Goal: Check status: Check status

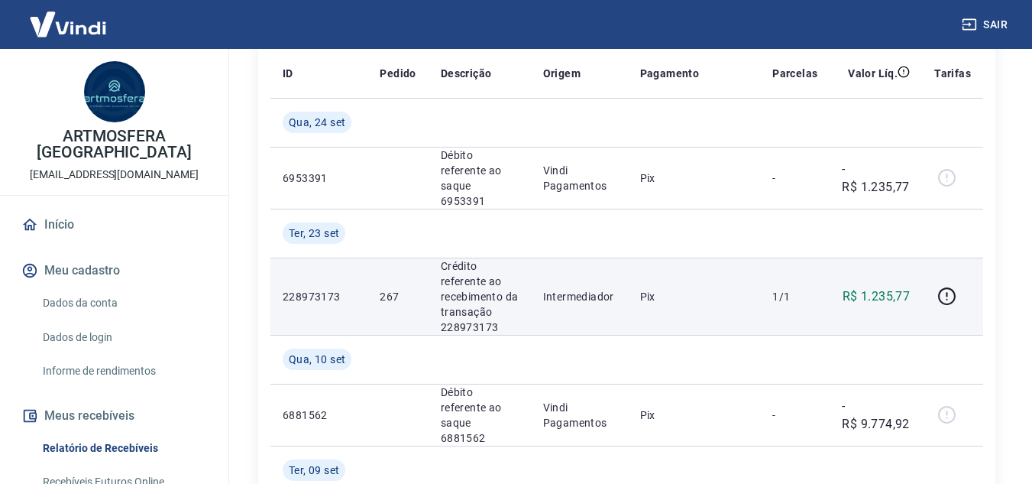
scroll to position [306, 0]
drag, startPoint x: 475, startPoint y: 267, endPoint x: 491, endPoint y: 268, distance: 16.1
click at [490, 268] on p "Crédito referente ao recebimento da transação 228973173" at bounding box center [480, 295] width 78 height 76
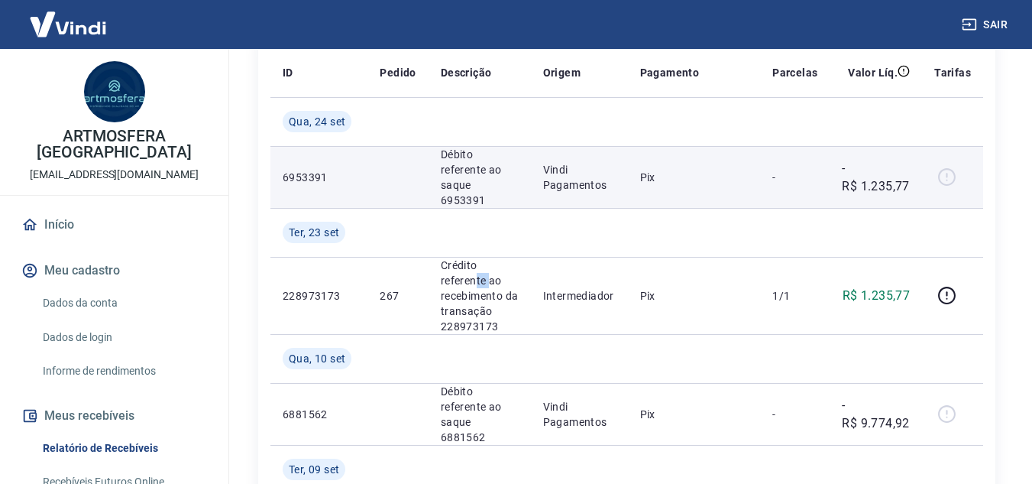
scroll to position [382, 0]
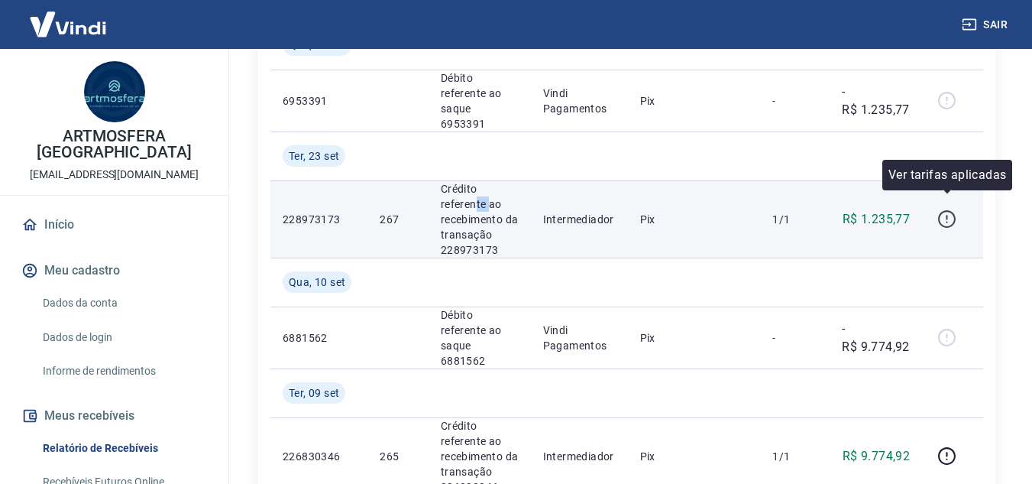
click at [947, 212] on icon "button" at bounding box center [946, 218] width 19 height 19
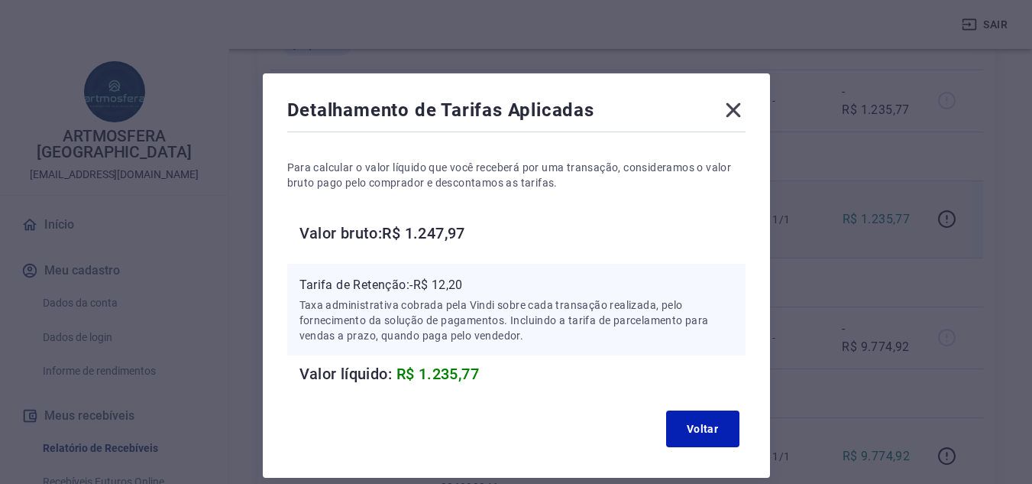
click at [735, 115] on icon at bounding box center [733, 110] width 24 height 24
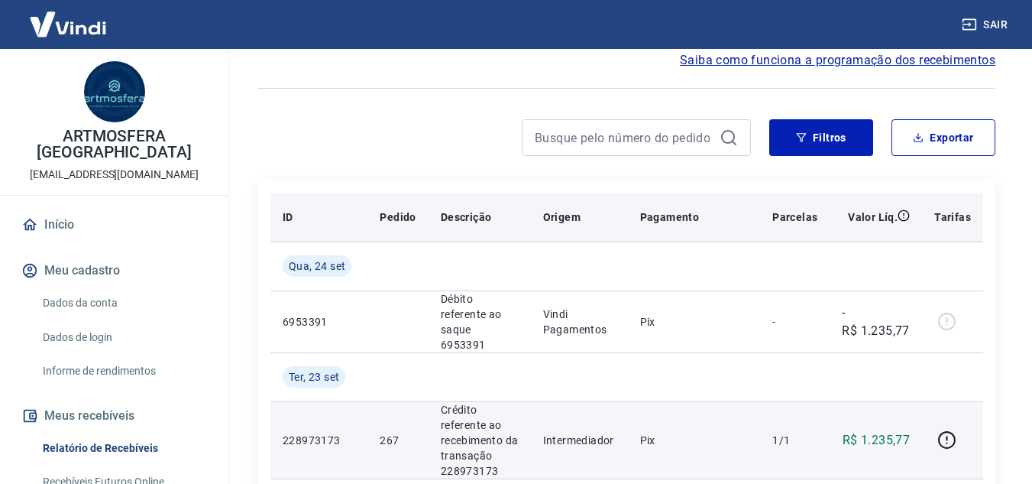
scroll to position [153, 0]
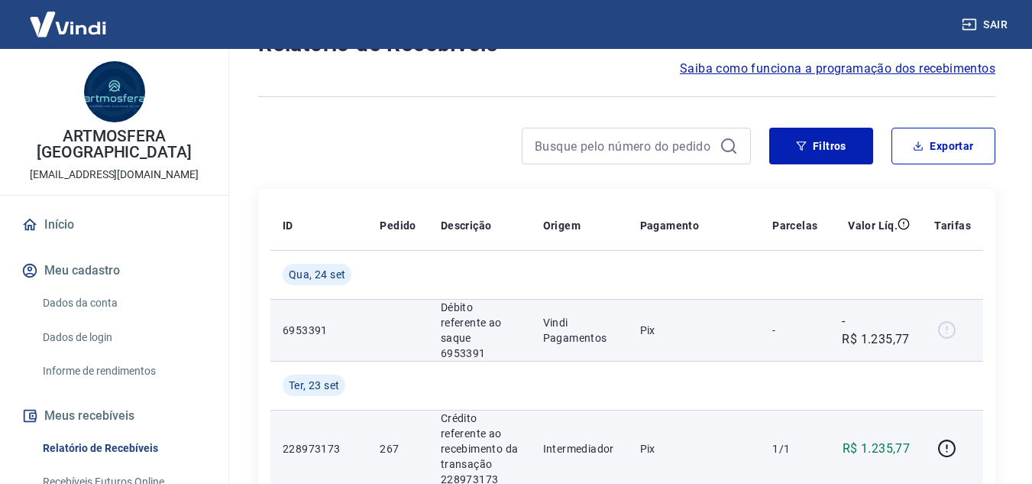
click at [898, 331] on p "-R$ 1.235,77" at bounding box center [876, 330] width 68 height 37
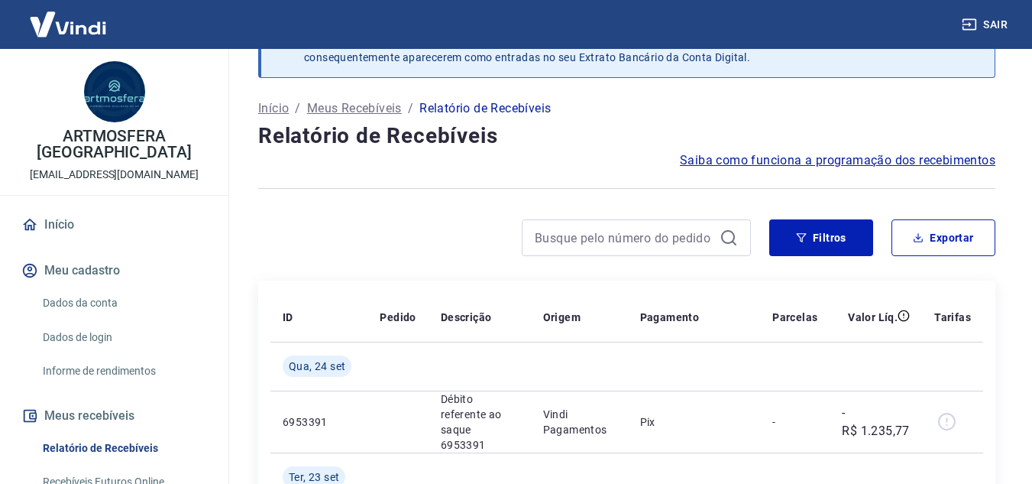
scroll to position [0, 0]
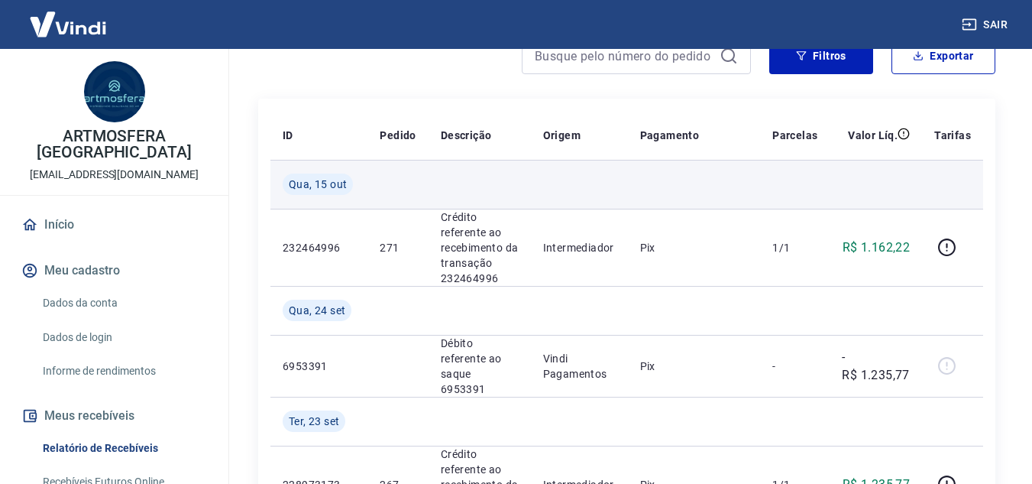
scroll to position [229, 0]
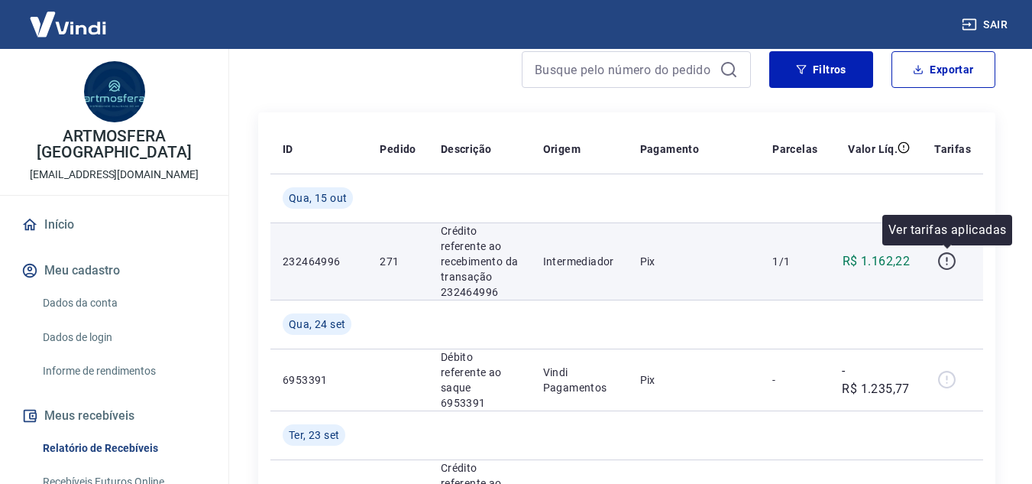
click at [950, 260] on icon "button" at bounding box center [946, 260] width 19 height 19
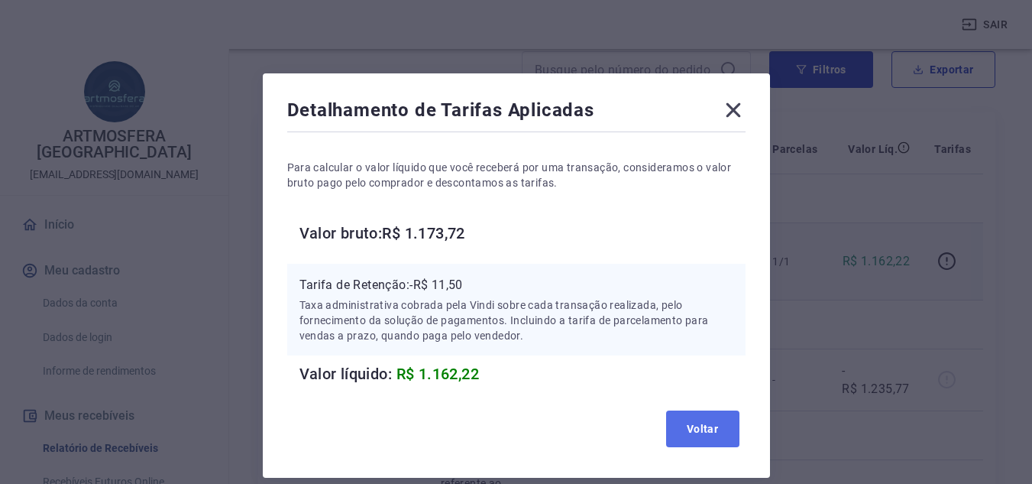
click at [717, 423] on button "Voltar" at bounding box center [702, 428] width 73 height 37
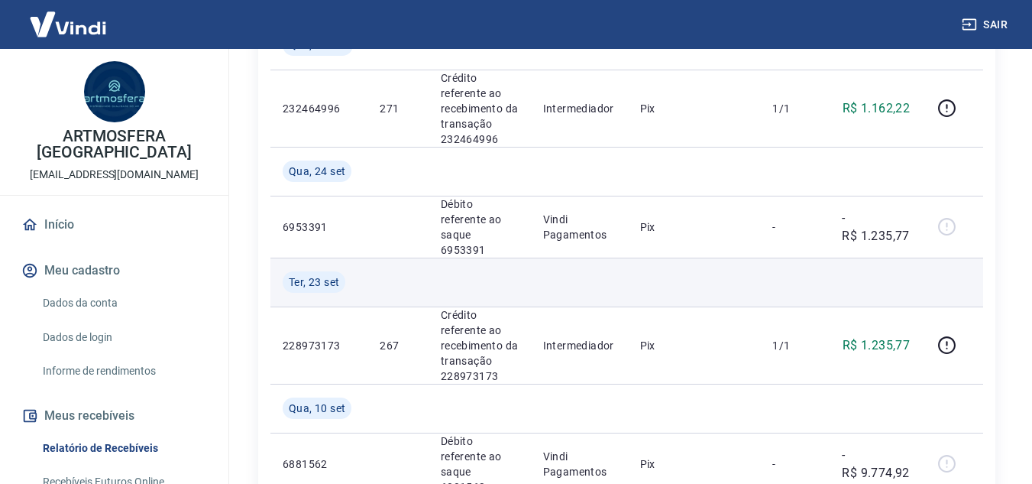
scroll to position [306, 0]
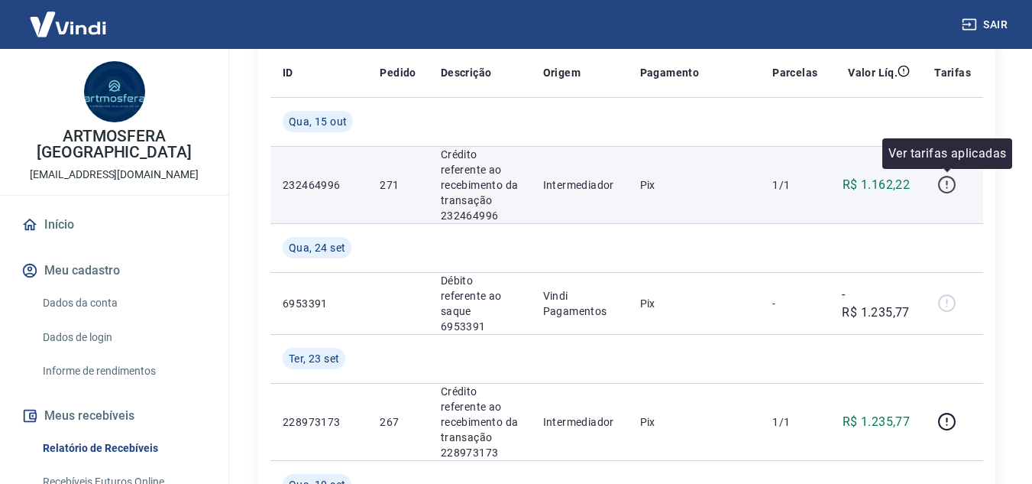
click at [945, 183] on icon "button" at bounding box center [946, 184] width 19 height 19
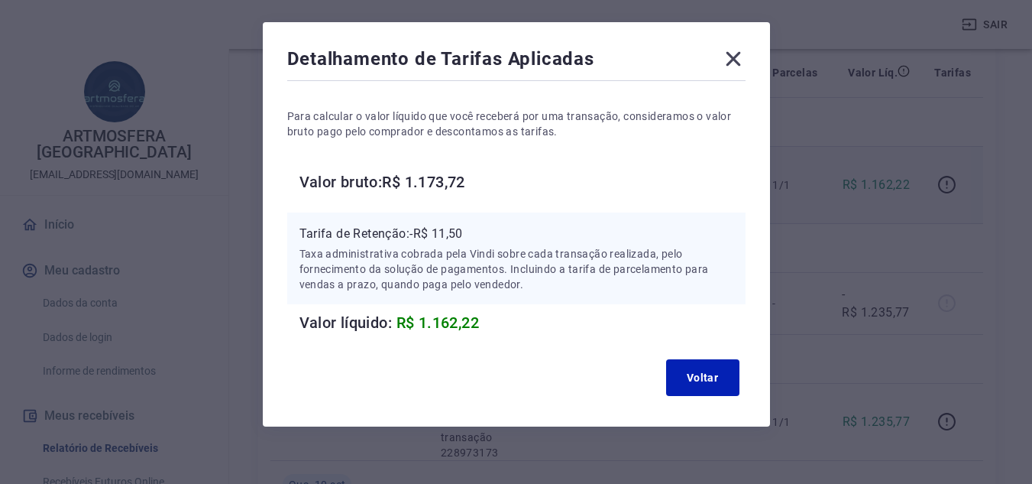
scroll to position [67, 0]
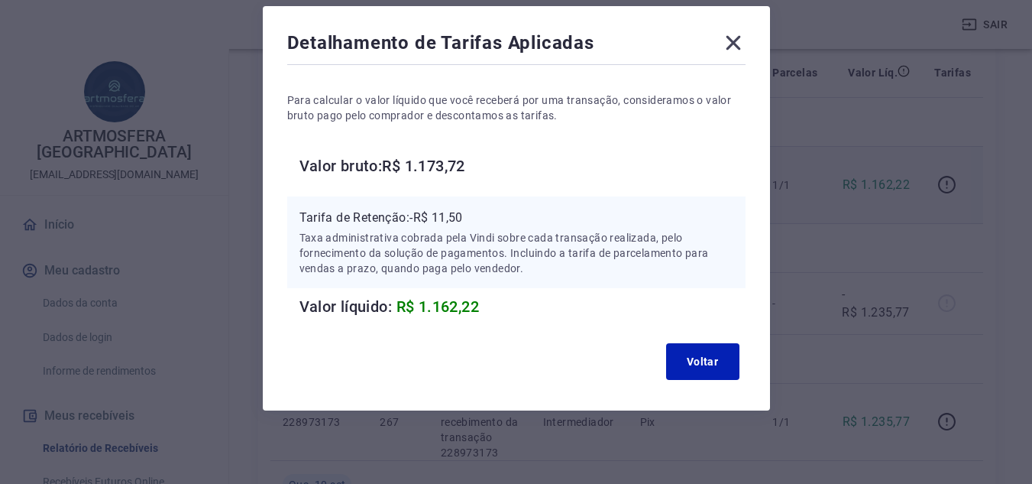
click at [730, 47] on icon at bounding box center [733, 43] width 15 height 15
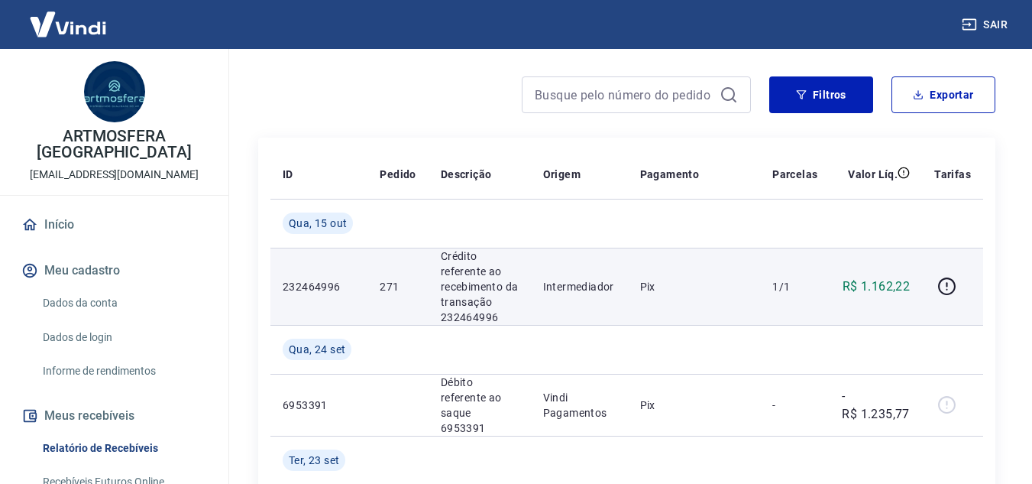
scroll to position [76, 0]
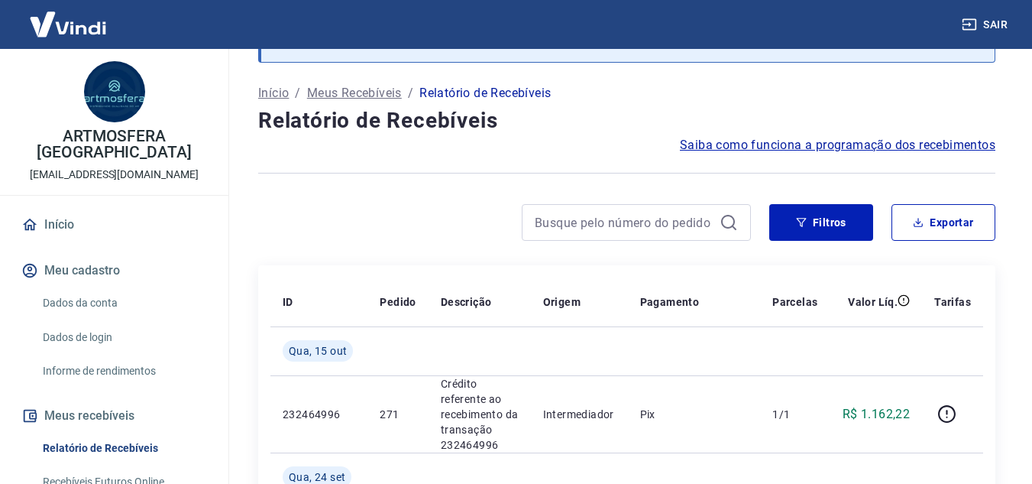
click at [425, 209] on div at bounding box center [504, 222] width 493 height 37
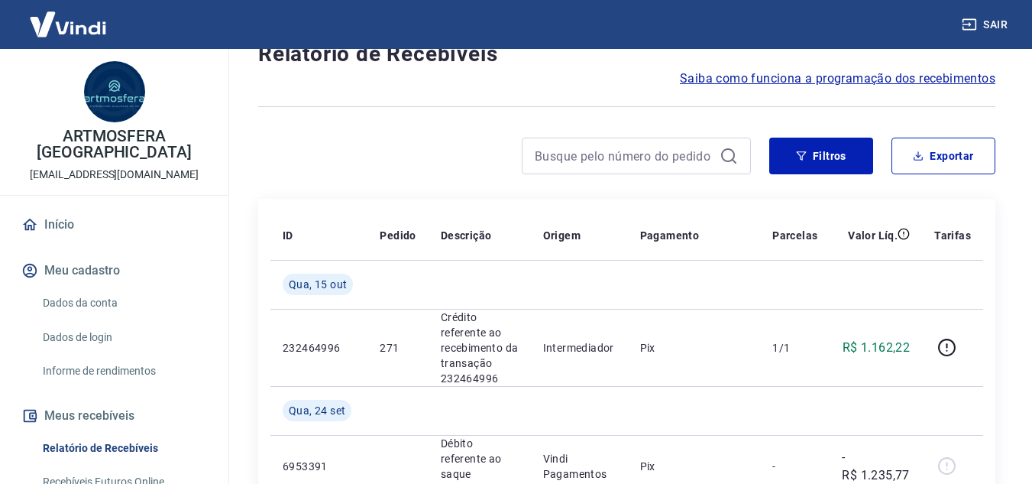
scroll to position [0, 0]
